Goal: Find specific fact: Find specific fact

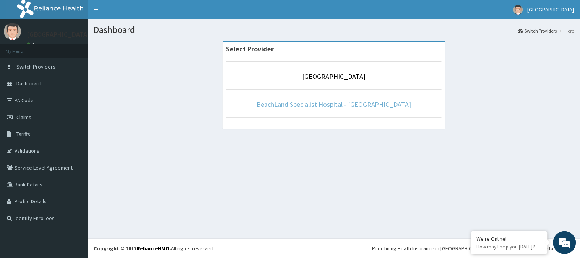
click at [313, 107] on link "BeachLand Specialist Hospital - [GEOGRAPHIC_DATA]" at bounding box center [333, 104] width 155 height 9
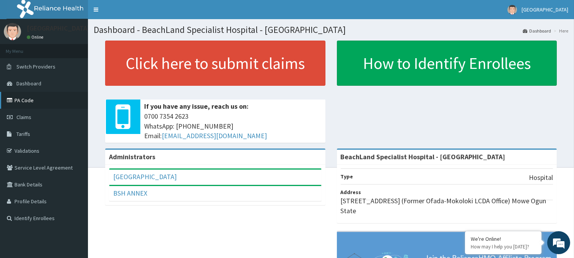
click at [25, 101] on link "PA Code" at bounding box center [44, 100] width 88 height 17
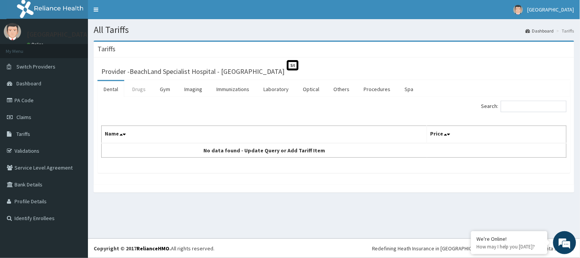
click at [136, 89] on link "Drugs" at bounding box center [139, 89] width 26 height 16
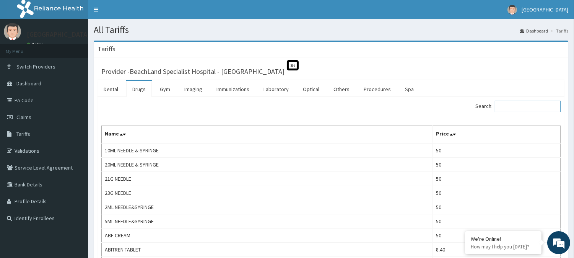
click at [516, 107] on input "Search:" at bounding box center [528, 106] width 66 height 11
paste input "Triamcinolone"
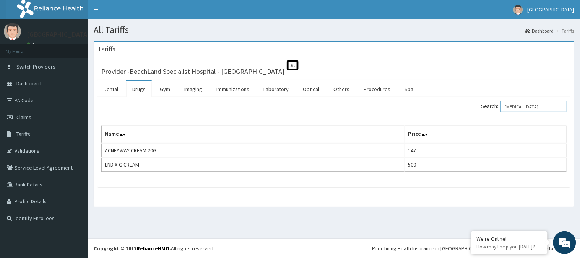
type input "Triamcinolone"
drag, startPoint x: 542, startPoint y: 109, endPoint x: 492, endPoint y: 109, distance: 50.5
click at [485, 109] on div "Search: Triamcinolone" at bounding box center [453, 107] width 227 height 13
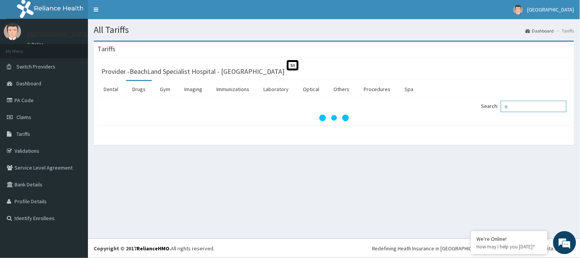
type input "t"
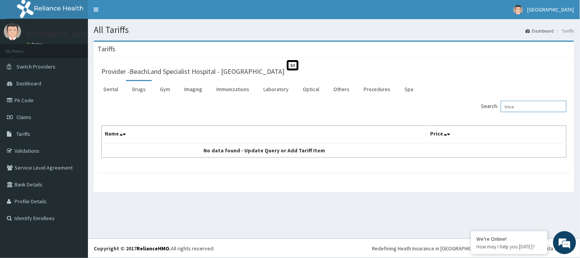
type input "triva"
click at [32, 99] on link "PA Code" at bounding box center [44, 100] width 88 height 17
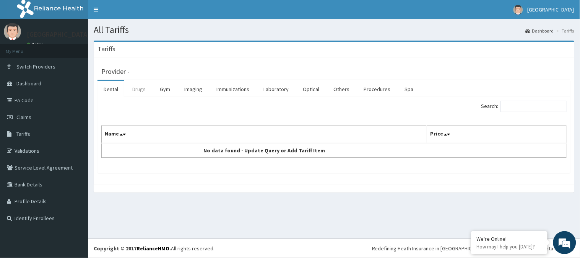
click at [140, 88] on link "Drugs" at bounding box center [139, 89] width 26 height 16
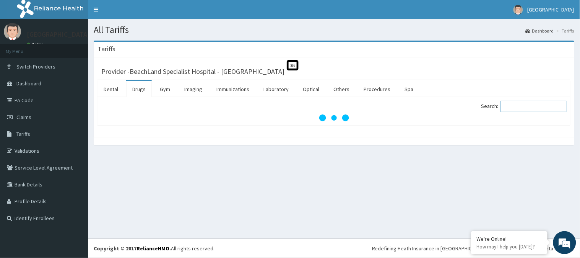
click at [524, 106] on input "Search:" at bounding box center [534, 106] width 66 height 11
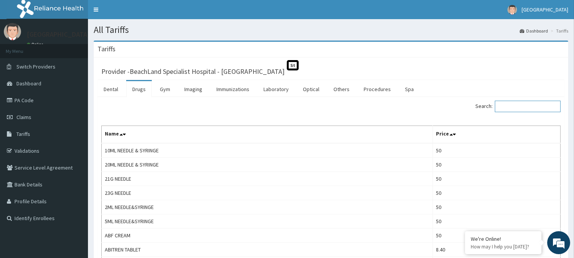
paste input "tramlog"
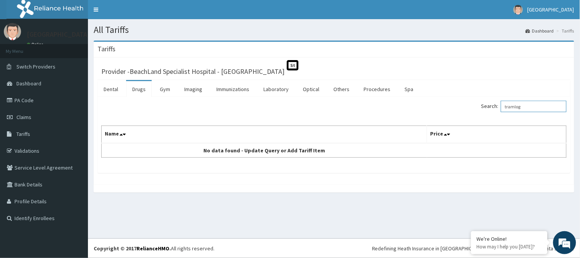
type input "tramlog"
drag, startPoint x: 536, startPoint y: 111, endPoint x: 499, endPoint y: 99, distance: 39.0
click at [485, 112] on div "Search: tramlog" at bounding box center [453, 107] width 227 height 13
paste input "[MEDICAL_DATA]"
click at [510, 107] on input "Kenalog" at bounding box center [534, 106] width 66 height 11
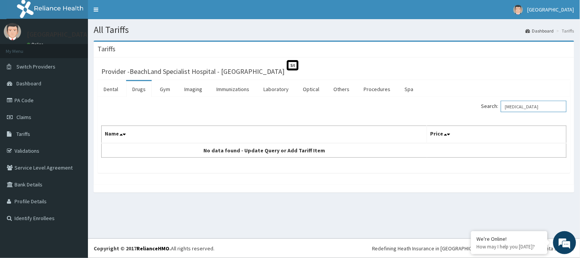
type input "Kenalog"
click at [33, 100] on link "PA Code" at bounding box center [44, 100] width 88 height 17
